Goal: Transaction & Acquisition: Purchase product/service

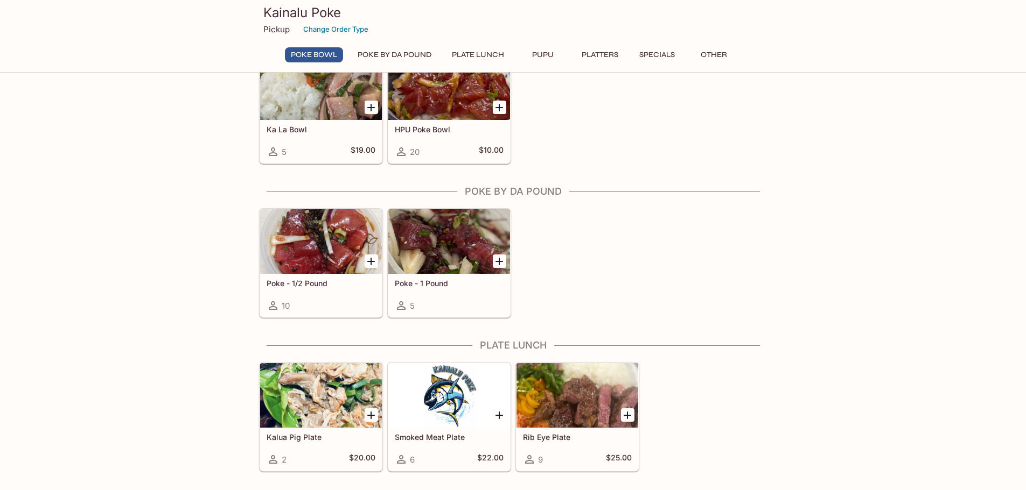
scroll to position [269, 0]
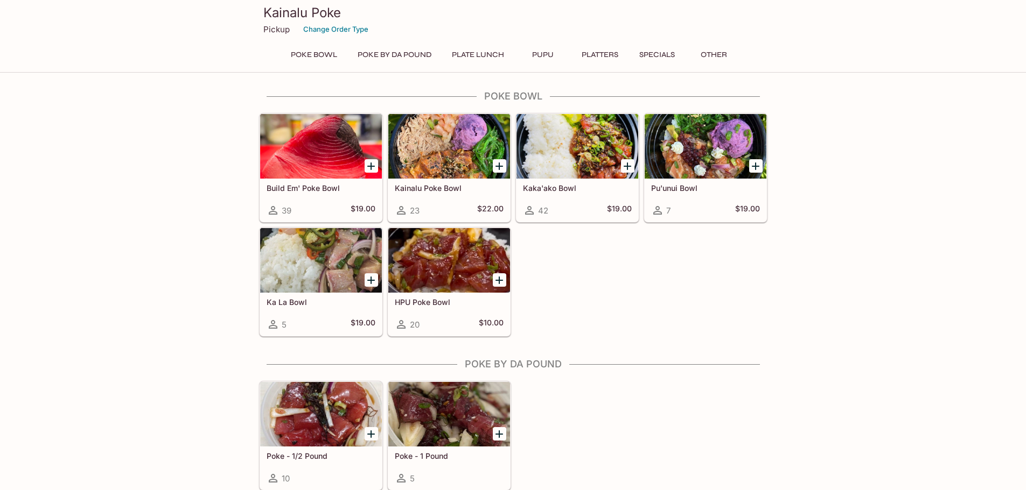
click at [474, 52] on button "Plate Lunch" at bounding box center [478, 54] width 64 height 15
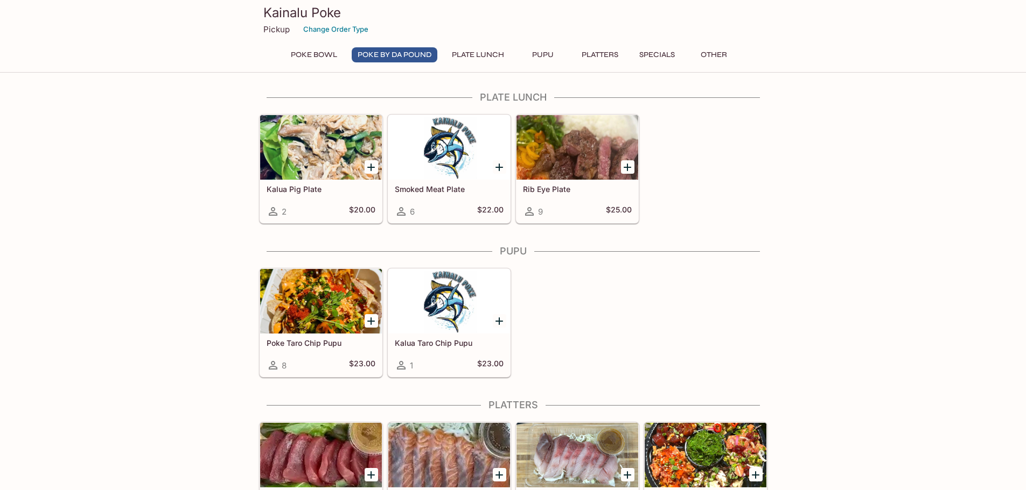
scroll to position [367, 0]
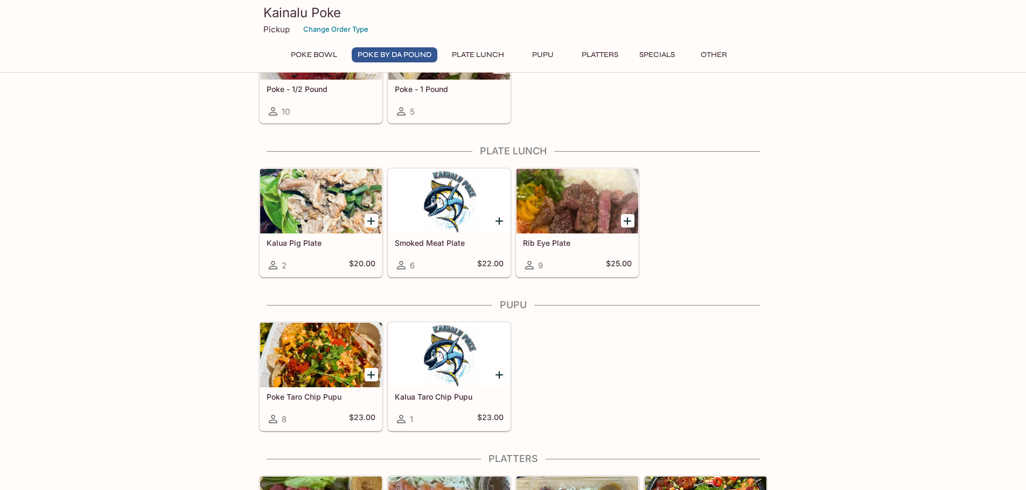
click at [588, 214] on div at bounding box center [577, 201] width 122 height 65
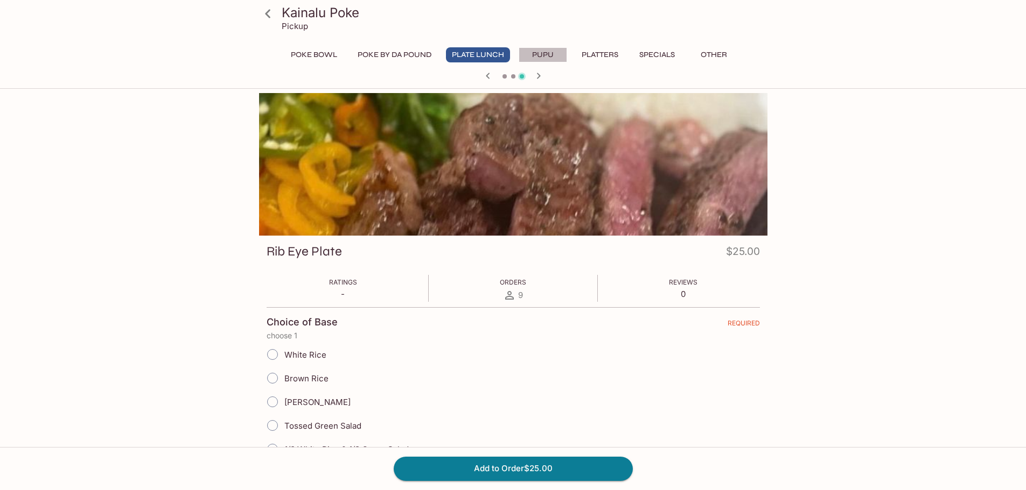
click at [545, 48] on button "Pupu" at bounding box center [542, 54] width 48 height 15
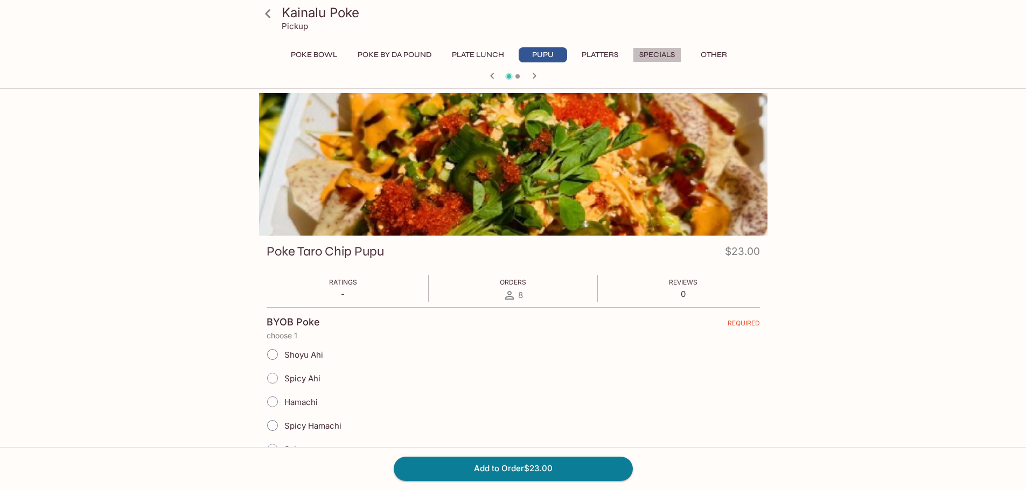
click at [657, 54] on button "Specials" at bounding box center [657, 54] width 48 height 15
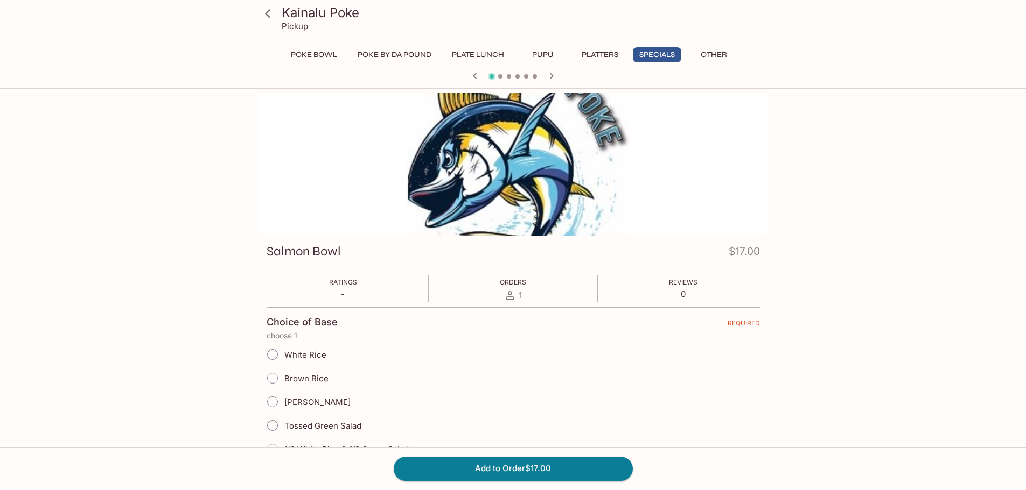
click at [710, 50] on button "Other" at bounding box center [714, 54] width 48 height 15
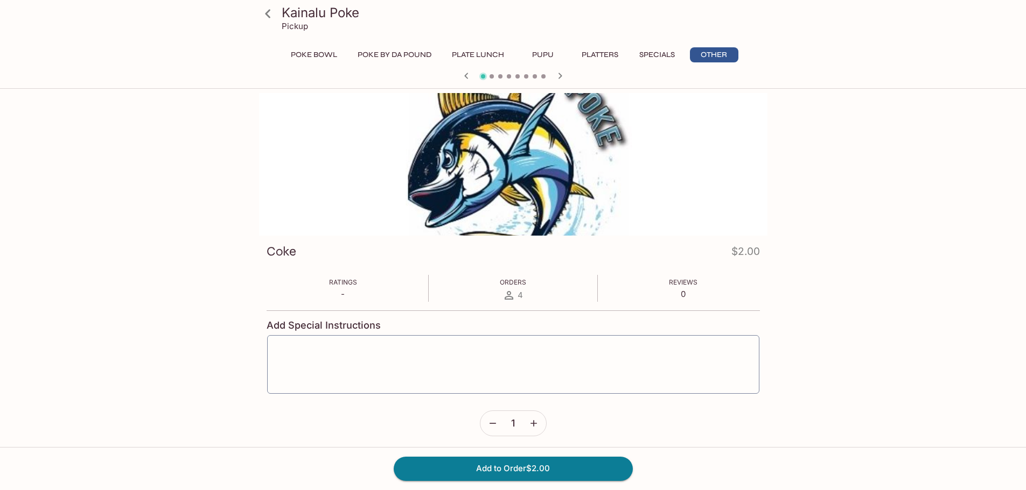
click at [406, 54] on button "Poke By Da Pound" at bounding box center [395, 54] width 86 height 15
